Goal: Information Seeking & Learning: Learn about a topic

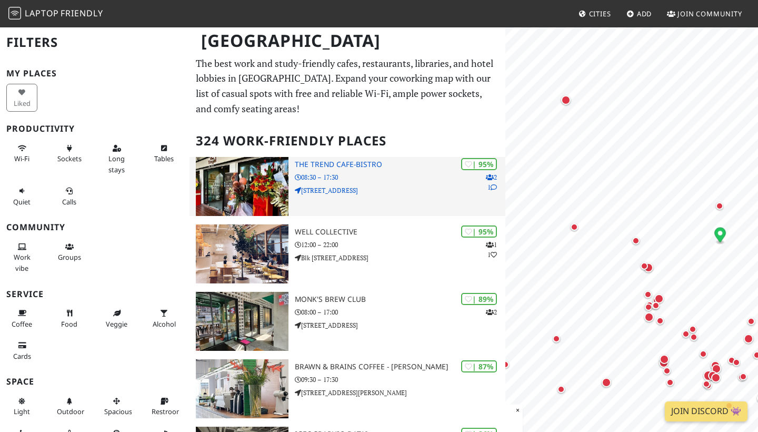
click at [359, 177] on p "08:30 – 17:30" at bounding box center [400, 177] width 211 height 10
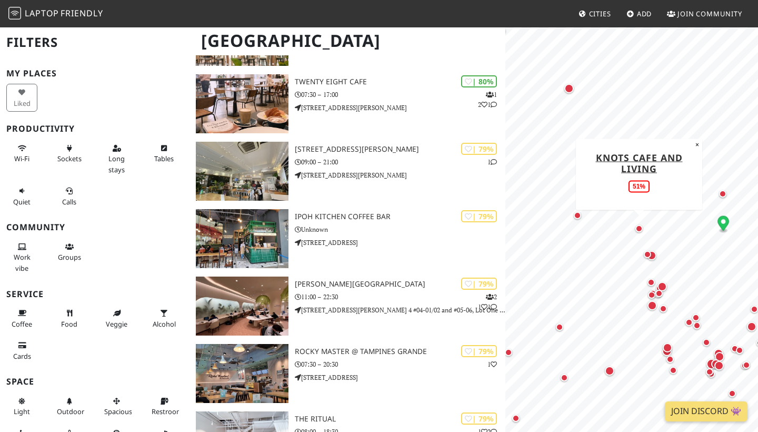
click at [639, 233] on div "Map marker" at bounding box center [639, 228] width 13 height 13
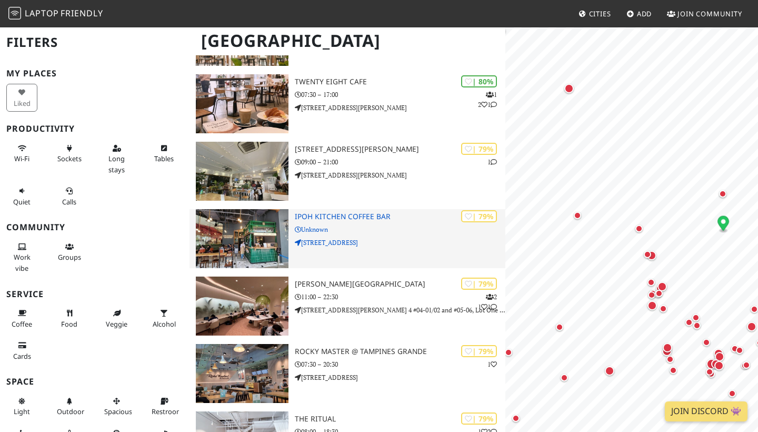
drag, startPoint x: 393, startPoint y: 265, endPoint x: 393, endPoint y: 233, distance: 32.6
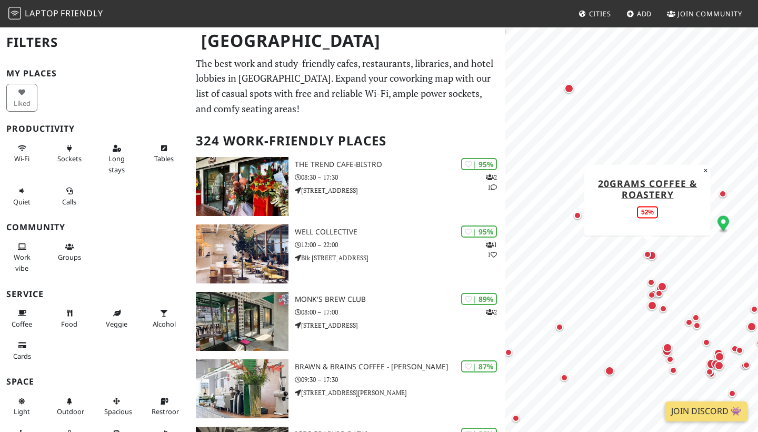
click at [650, 254] on div "Map marker" at bounding box center [647, 254] width 7 height 7
click at [655, 260] on div "Map marker" at bounding box center [652, 255] width 14 height 14
click at [653, 279] on div "Map marker" at bounding box center [650, 281] width 7 height 7
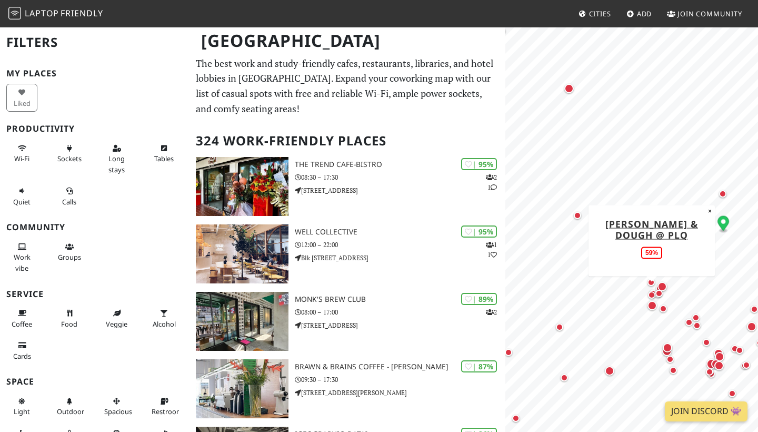
click at [651, 295] on div "Map marker" at bounding box center [651, 294] width 7 height 7
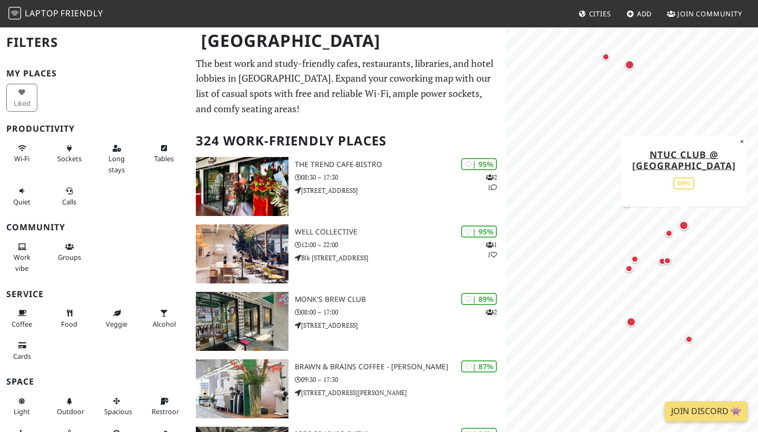
click at [685, 225] on div "Map marker" at bounding box center [683, 225] width 9 height 9
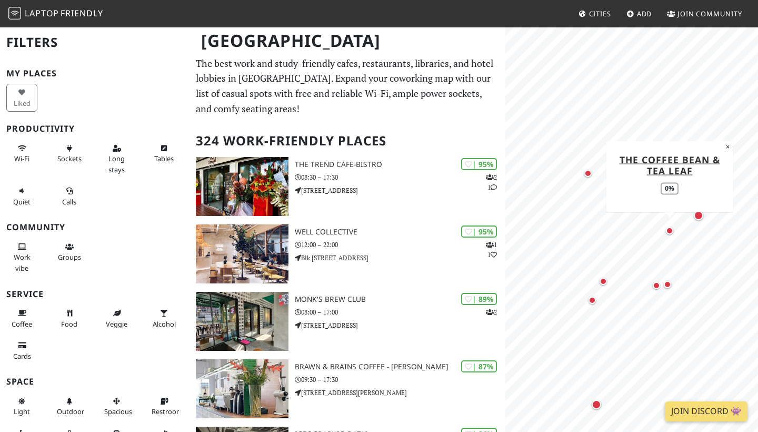
click at [668, 234] on div "Map marker" at bounding box center [669, 230] width 7 height 7
click at [655, 283] on div "Map marker" at bounding box center [656, 285] width 7 height 7
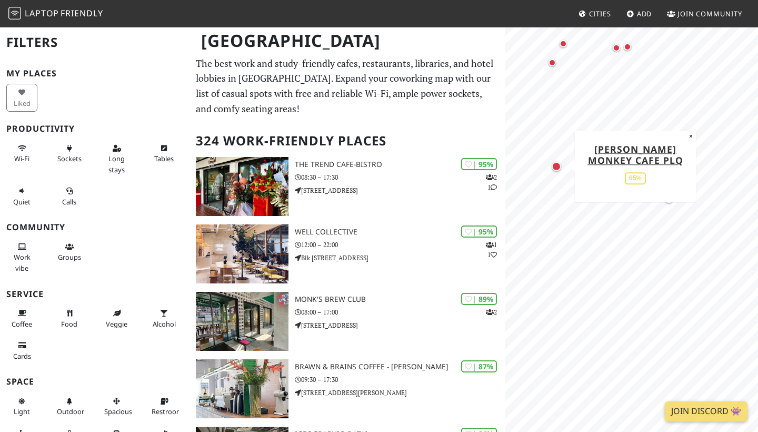
click at [555, 165] on div "Map marker" at bounding box center [556, 166] width 9 height 9
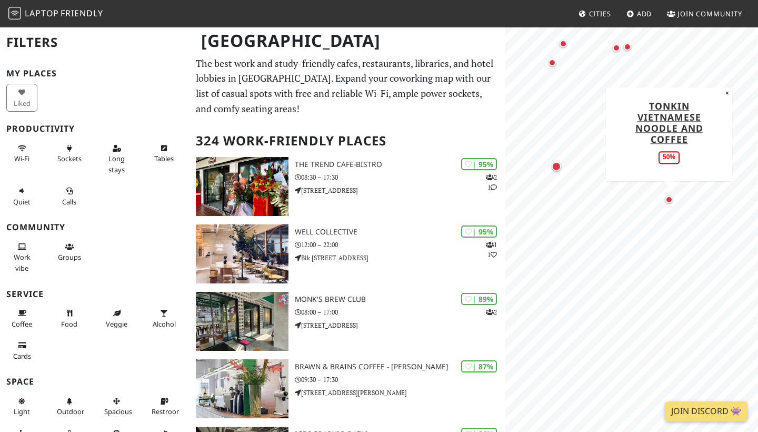
click at [667, 198] on div "Map marker" at bounding box center [668, 199] width 7 height 7
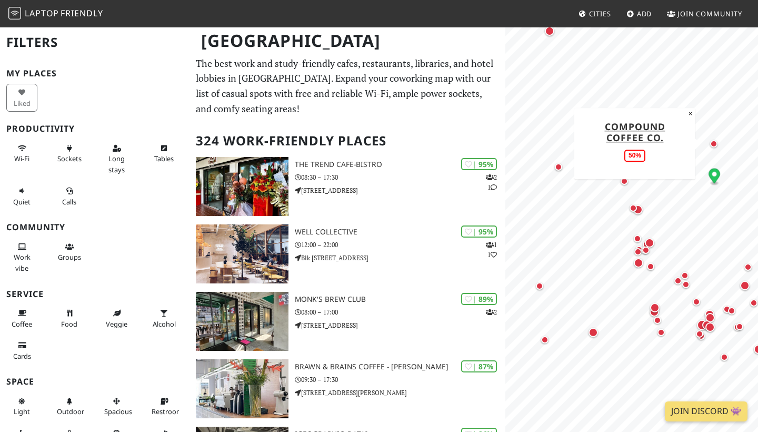
click at [714, 148] on div "Map marker" at bounding box center [713, 143] width 13 height 13
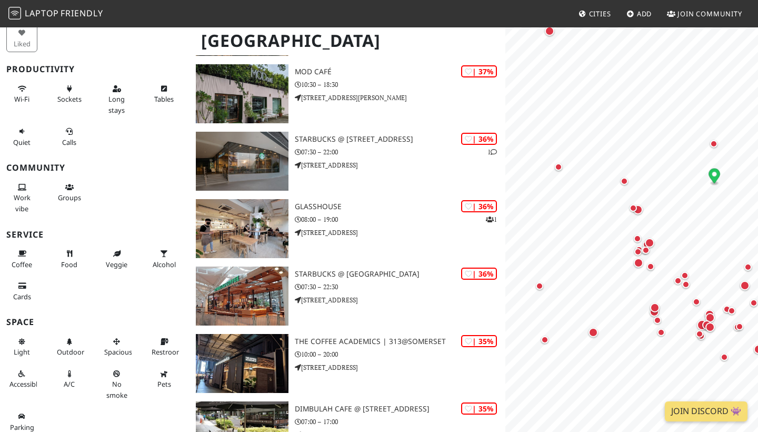
scroll to position [59, 0]
click at [65, 95] on span "Sockets" at bounding box center [69, 99] width 24 height 9
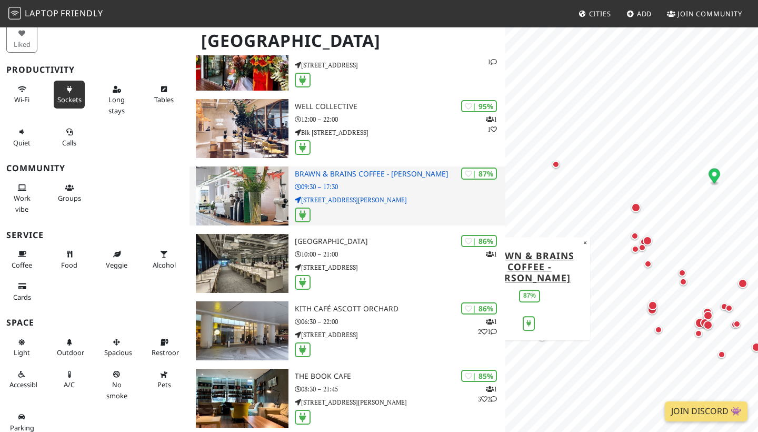
scroll to position [178, 0]
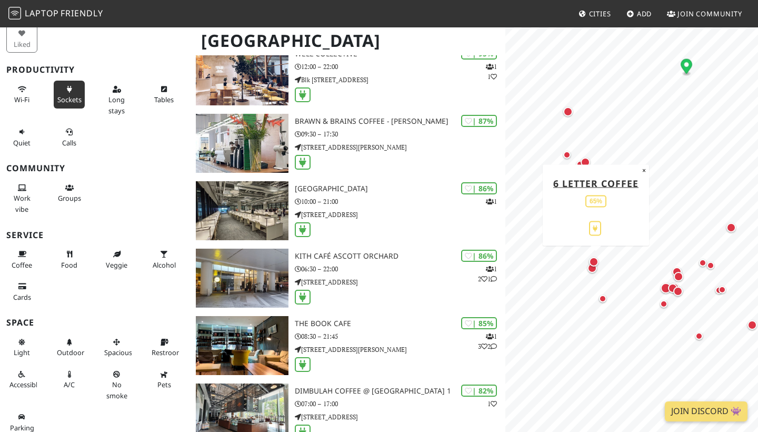
click at [592, 262] on div "Map marker" at bounding box center [593, 261] width 9 height 9
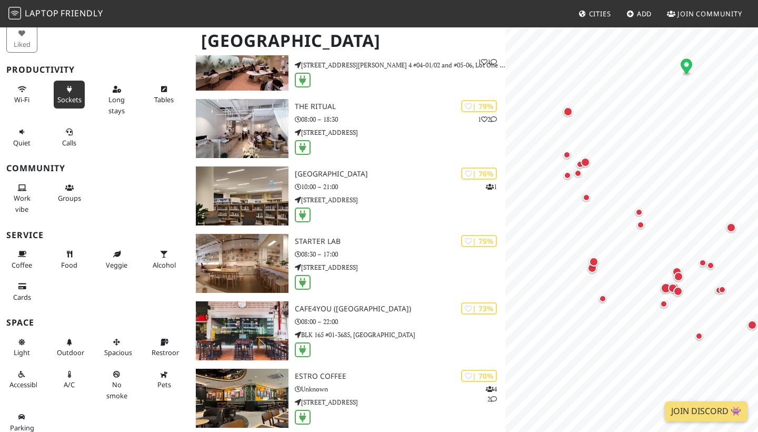
scroll to position [0, 0]
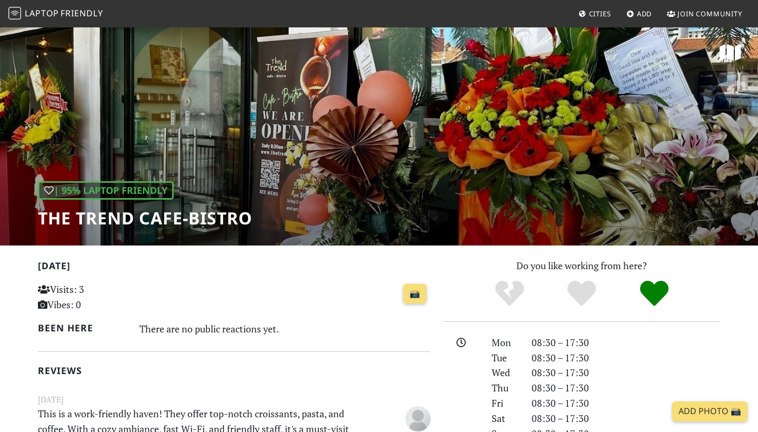
scroll to position [411, 0]
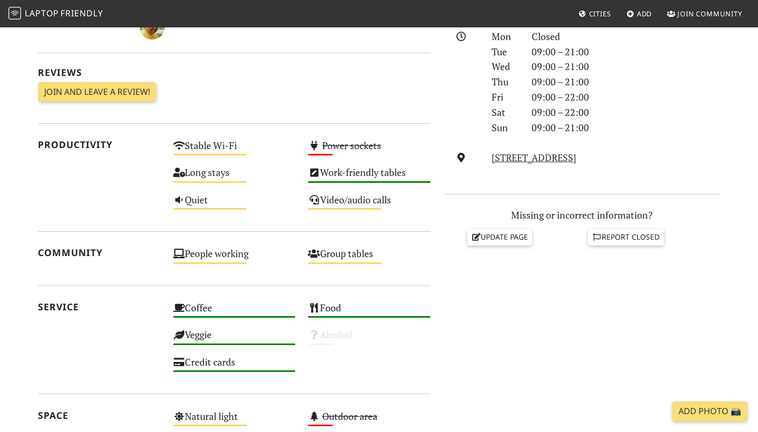
scroll to position [305, 0]
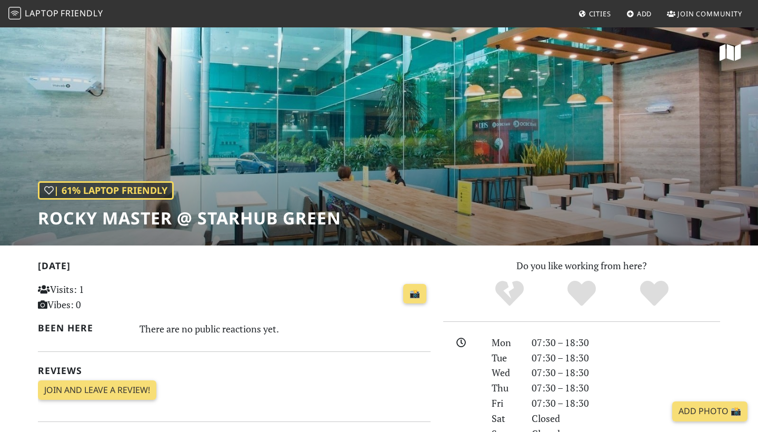
scroll to position [116, 0]
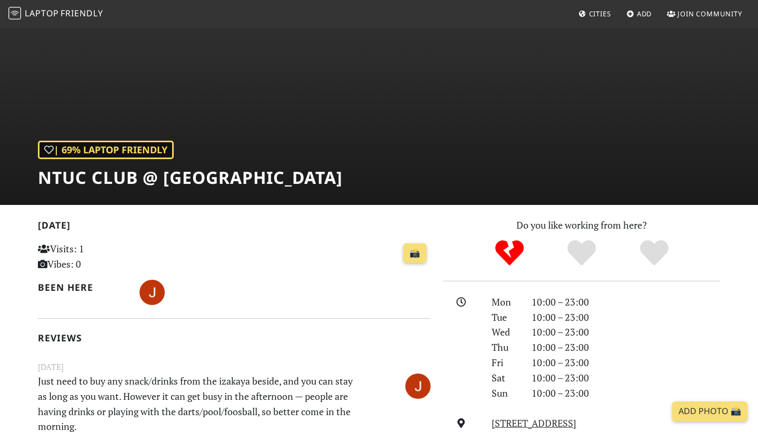
scroll to position [44, 0]
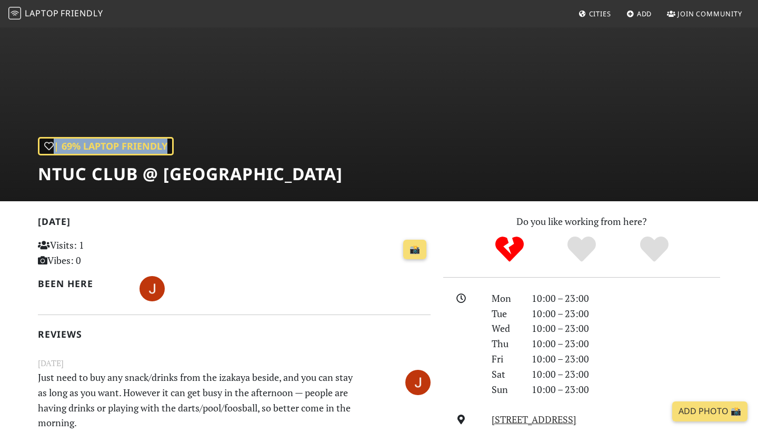
drag, startPoint x: 40, startPoint y: 167, endPoint x: 334, endPoint y: 168, distance: 294.2
click at [334, 168] on div "| 69% Laptop Friendly NTUC Club @ SingPost Centre" at bounding box center [379, 91] width 758 height 219
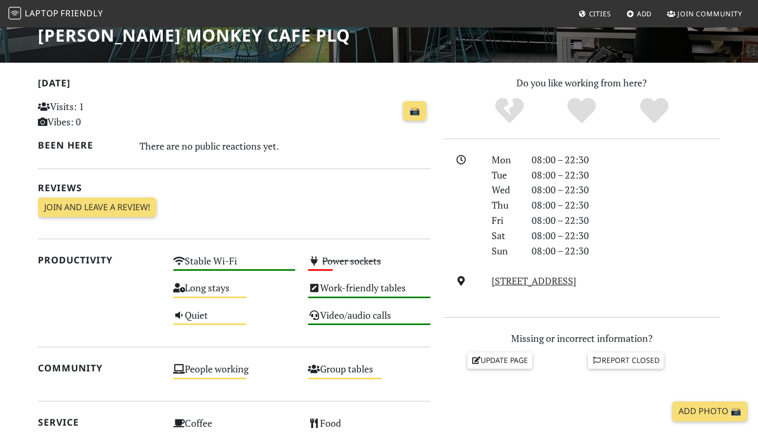
scroll to position [185, 0]
